Goal: Task Accomplishment & Management: Complete application form

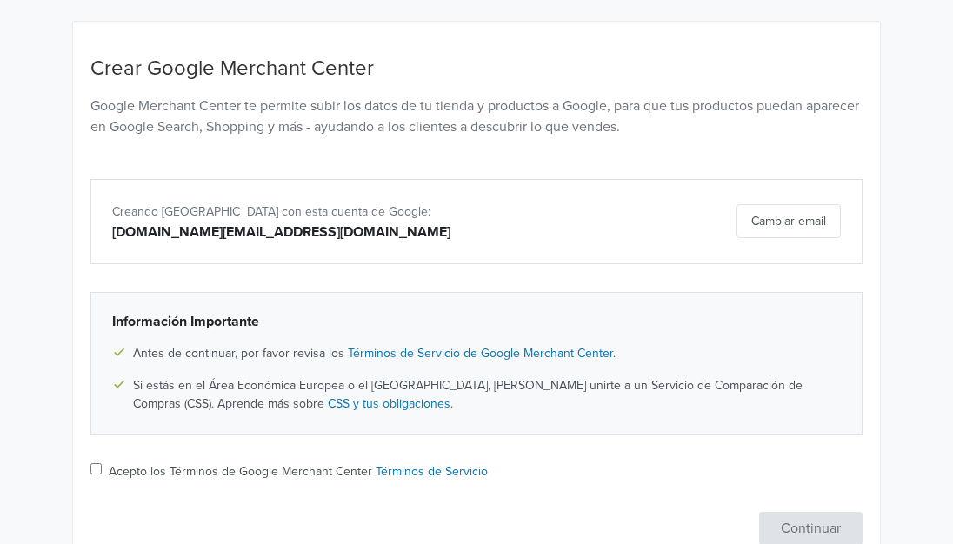
scroll to position [216, 0]
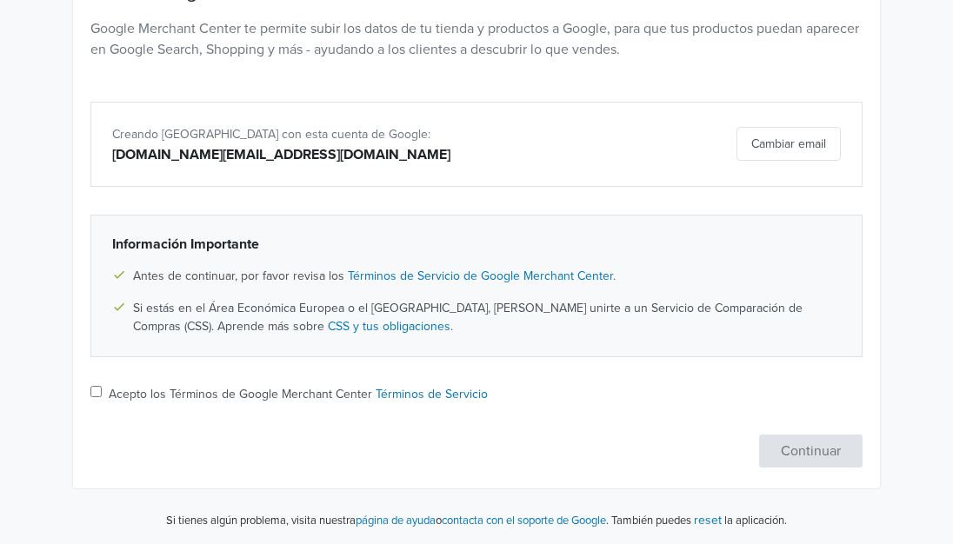
click at [97, 392] on input "Acepto los Términos de Google Merchant Center Términos de Servicio" at bounding box center [95, 391] width 11 height 11
checkbox input "true"
click at [784, 456] on button "Continuar" at bounding box center [810, 451] width 103 height 33
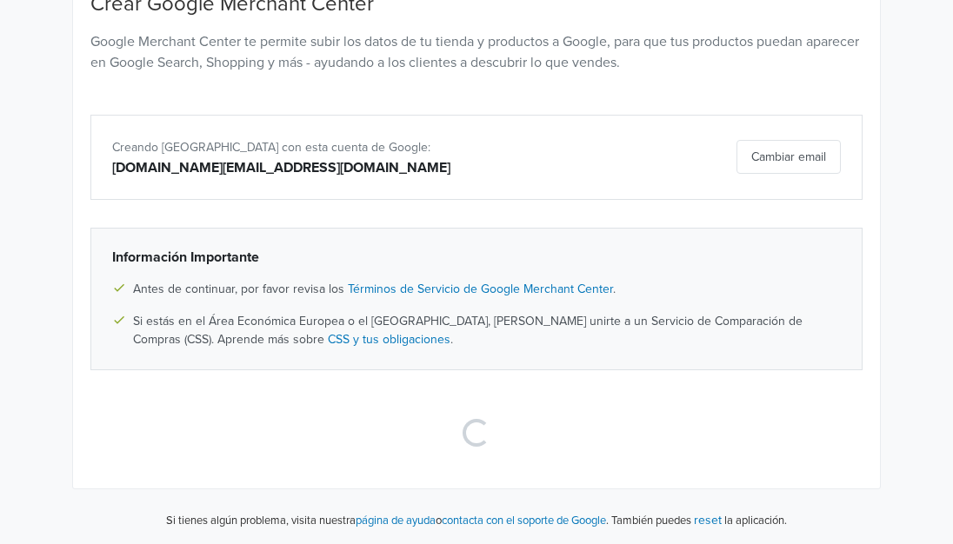
scroll to position [37, 0]
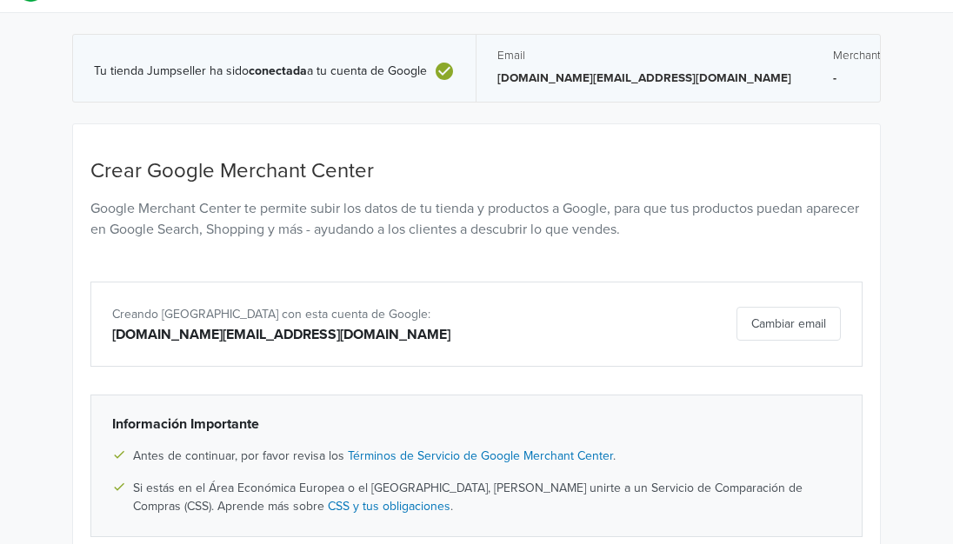
select select "cl"
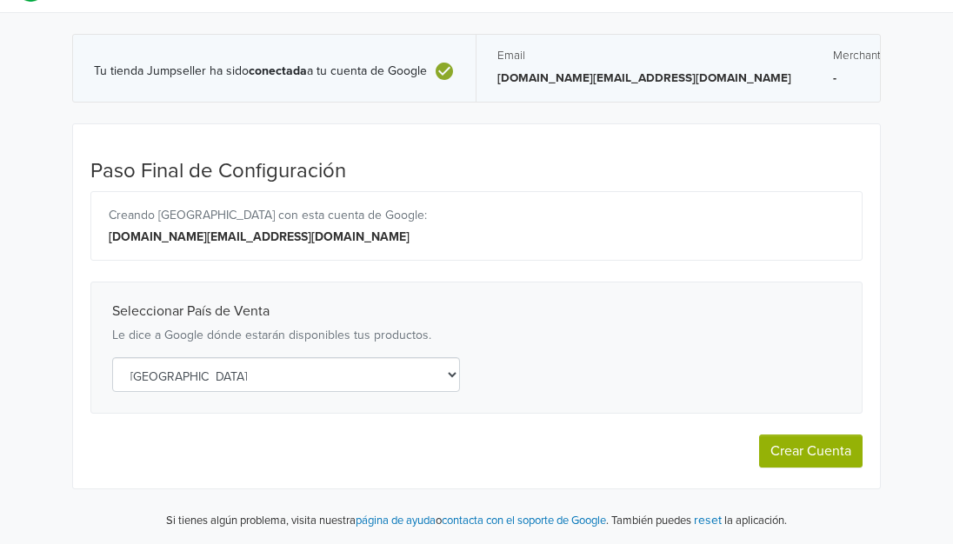
click at [784, 456] on button "Crear Cuenta" at bounding box center [810, 451] width 103 height 33
select select "cl"
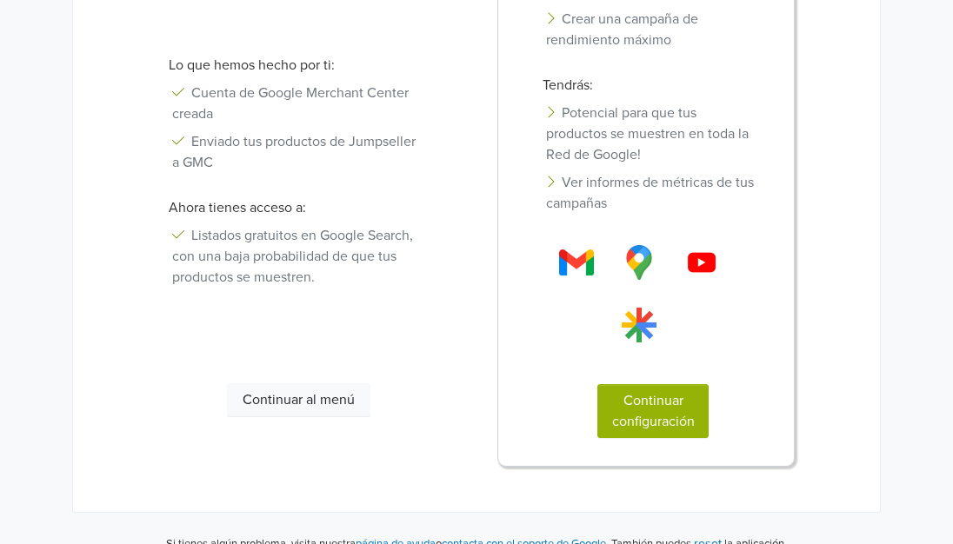
scroll to position [442, 0]
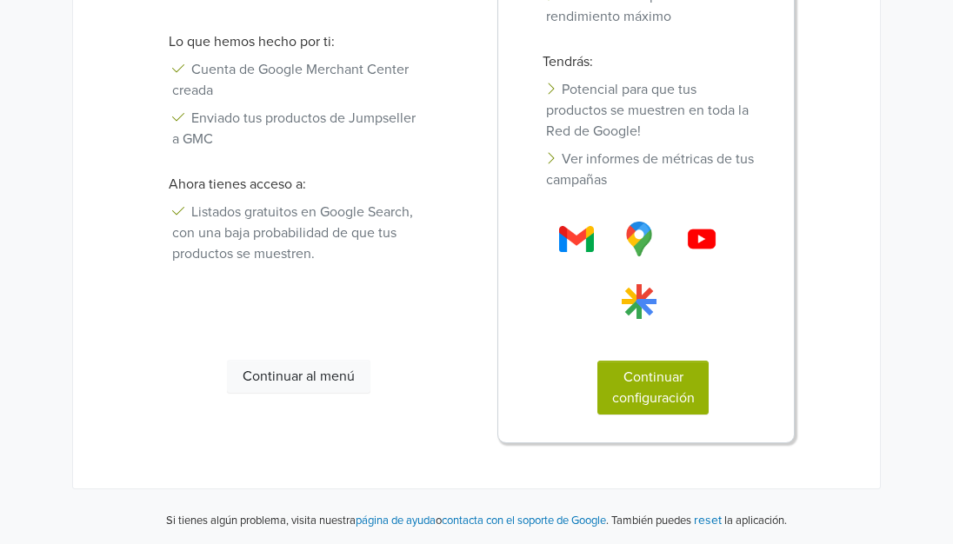
click at [697, 402] on button "Continuar configuración" at bounding box center [652, 388] width 111 height 54
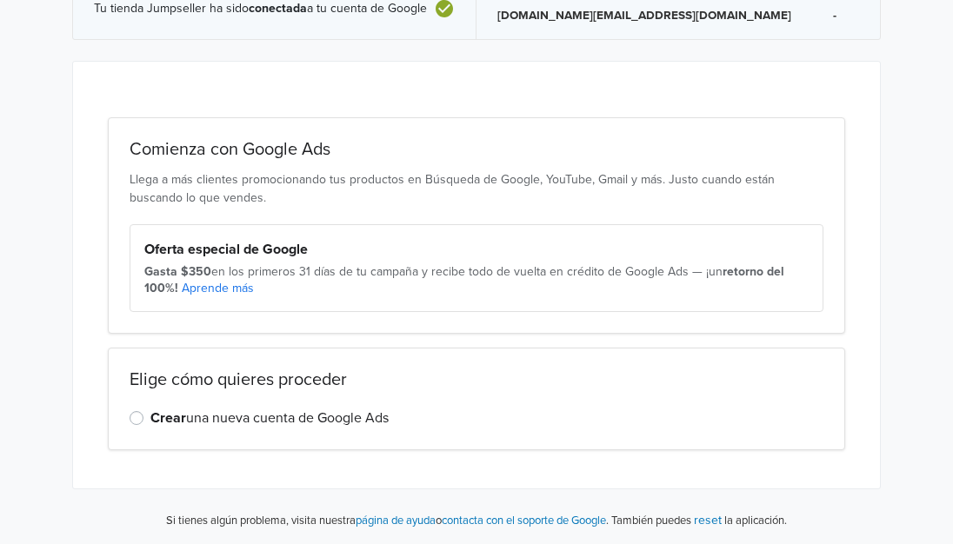
scroll to position [99, 0]
click at [313, 324] on div "Comienza con Google Ads Llega a más clientes promocionando tus productos en Bús…" at bounding box center [476, 225] width 737 height 216
click at [143, 415] on div "Crear una nueva cuenta de Google Ads" at bounding box center [477, 418] width 694 height 21
click at [150, 416] on label "Crear una nueva cuenta de Google Ads" at bounding box center [269, 418] width 238 height 21
click at [0, 0] on input "Crear una nueva cuenta de Google Ads" at bounding box center [0, 0] width 0 height 0
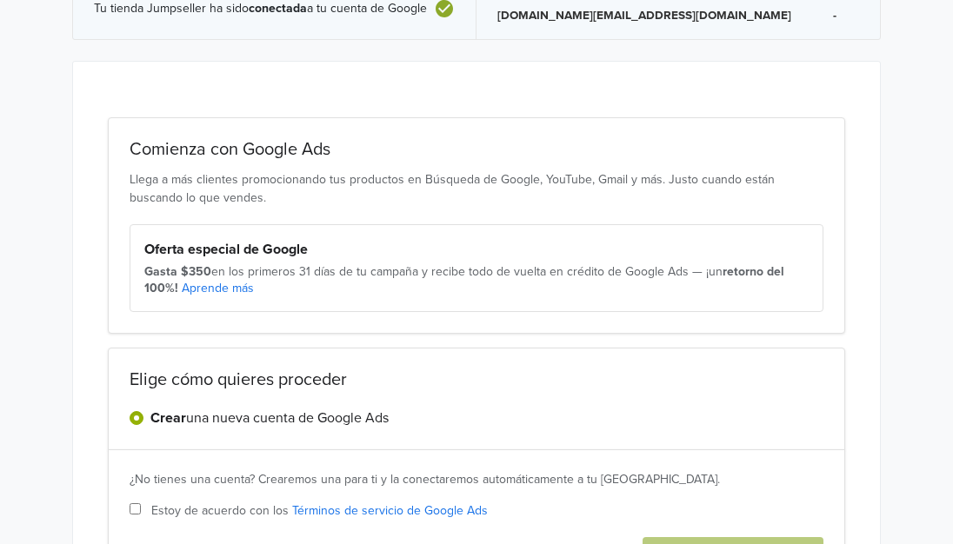
scroll to position [247, 0]
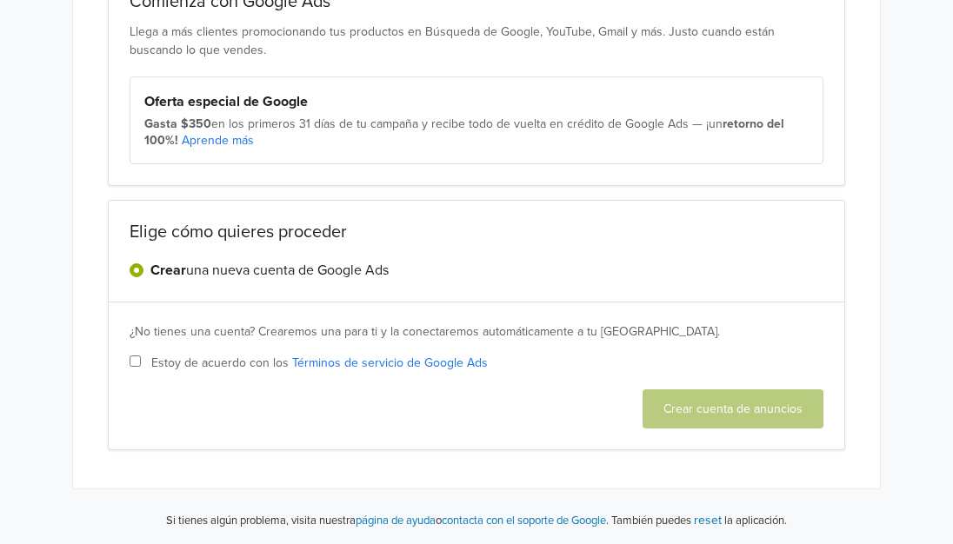
click at [142, 356] on label "Estoy de acuerdo con los Términos de servicio de Google Ads" at bounding box center [477, 363] width 694 height 18
click at [141, 356] on input "Estoy de acuerdo con los Términos de servicio de Google Ads" at bounding box center [135, 360] width 11 height 11
checkbox input "true"
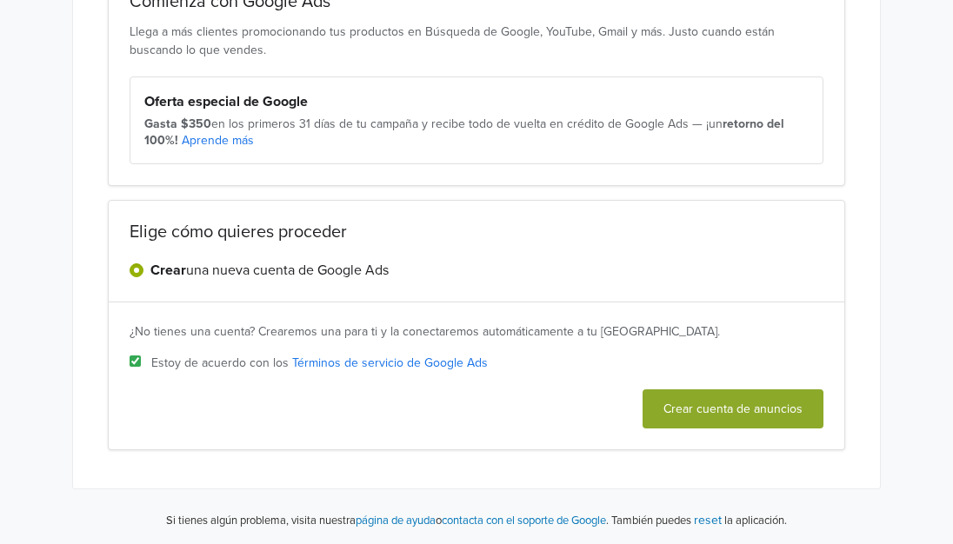
click at [743, 409] on button "Crear cuenta de anuncios" at bounding box center [732, 408] width 181 height 39
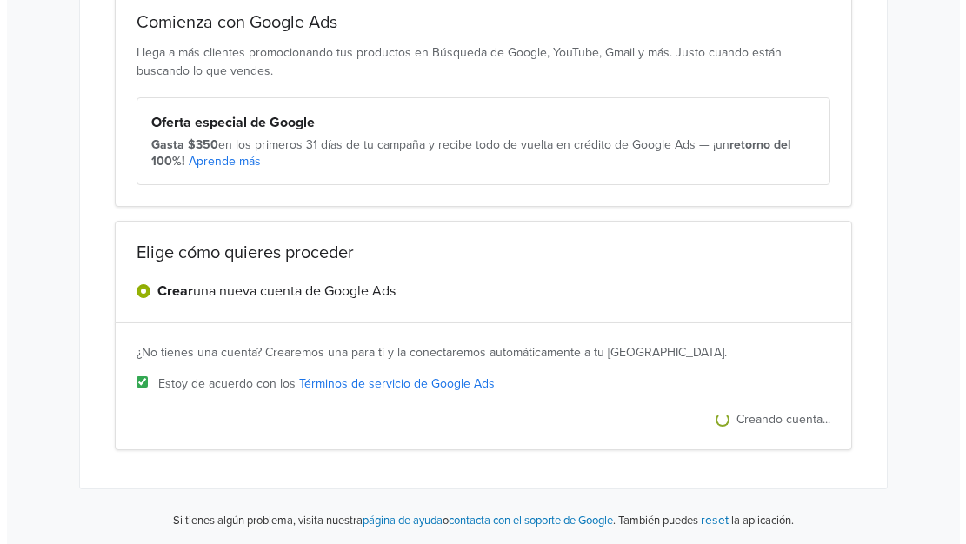
scroll to position [0, 0]
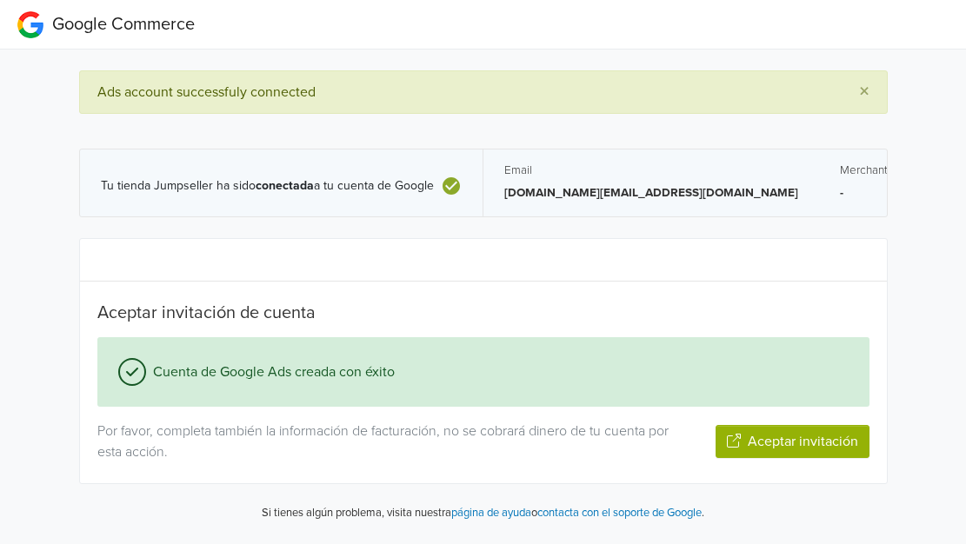
click at [767, 447] on button "Aceptar invitación" at bounding box center [792, 441] width 154 height 33
